Goal: Task Accomplishment & Management: Manage account settings

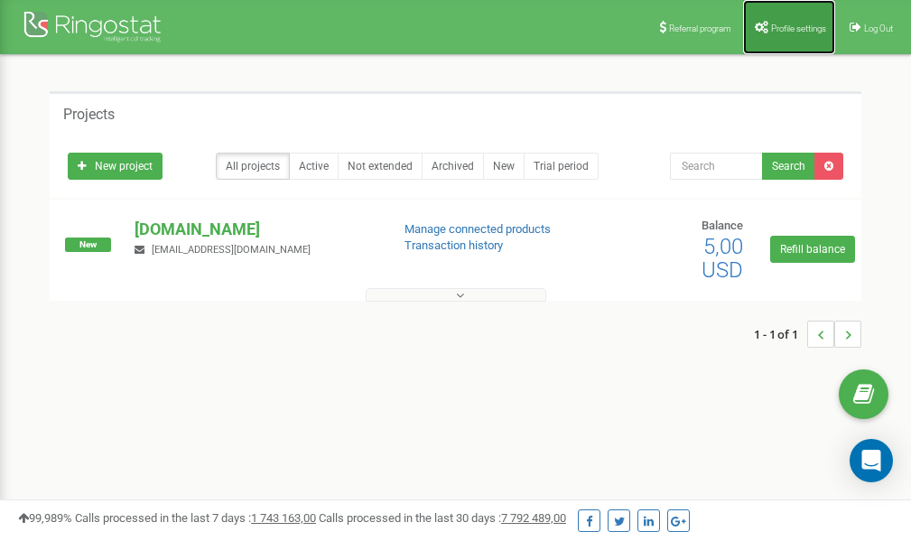
click at [800, 38] on link "Profile settings" at bounding box center [789, 27] width 92 height 54
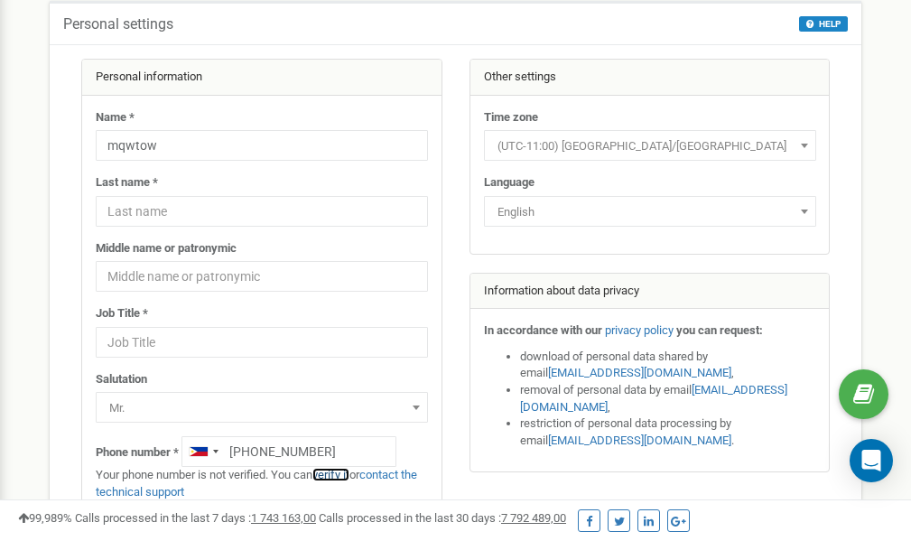
click at [342, 476] on link "verify it" at bounding box center [331, 475] width 37 height 14
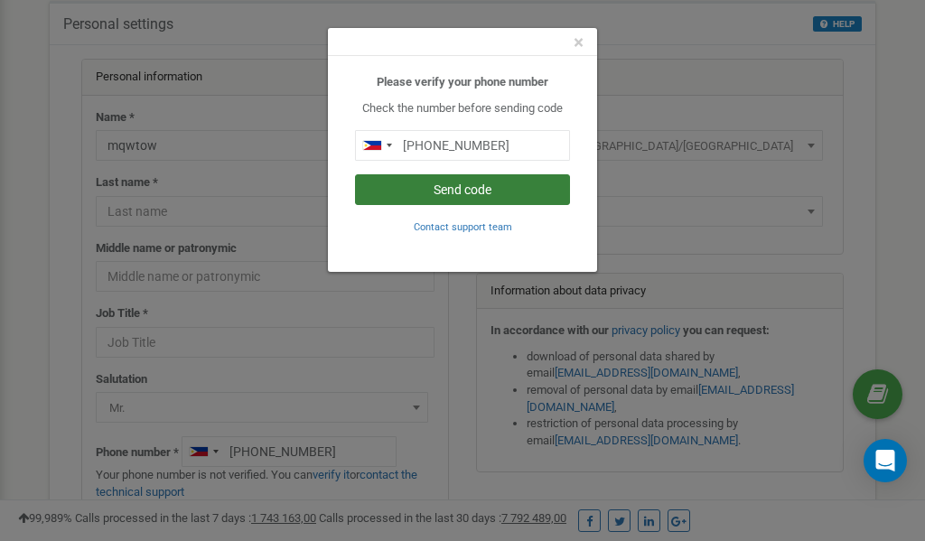
click at [479, 190] on button "Send code" at bounding box center [462, 189] width 215 height 31
